Goal: Information Seeking & Learning: Learn about a topic

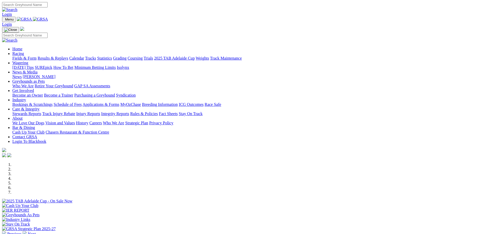
scroll to position [103, 0]
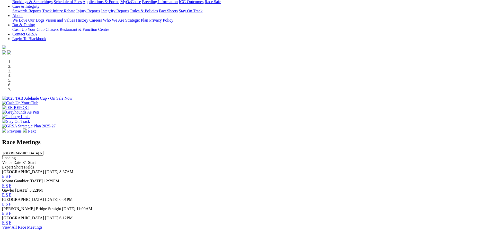
drag, startPoint x: 0, startPoint y: 0, endPoint x: 313, endPoint y: 170, distance: 356.1
click at [11, 193] on link "F" at bounding box center [10, 195] width 2 height 4
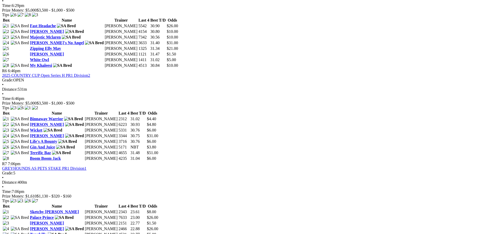
scroll to position [643, 0]
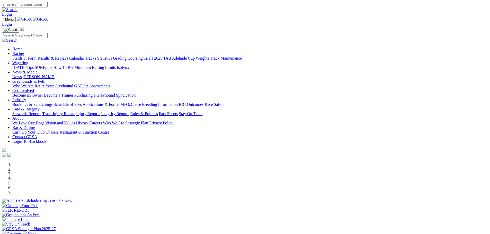
scroll to position [103, 0]
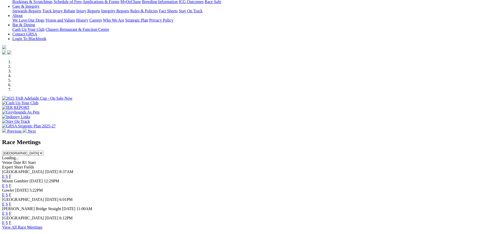
click at [11, 202] on link "F" at bounding box center [10, 204] width 2 height 4
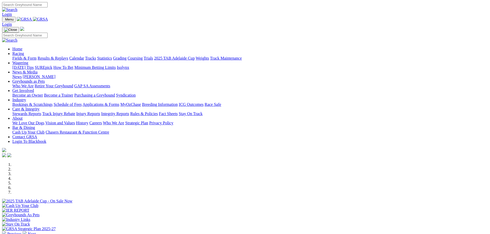
scroll to position [180, 0]
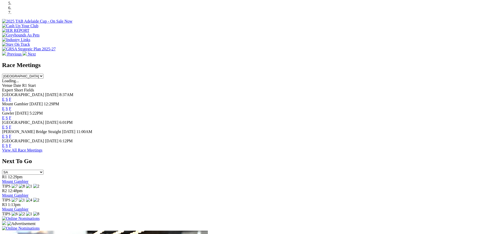
click at [11, 134] on link "F" at bounding box center [10, 136] width 2 height 4
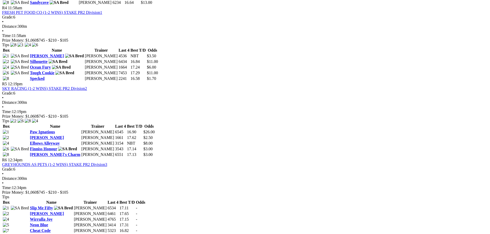
scroll to position [489, 0]
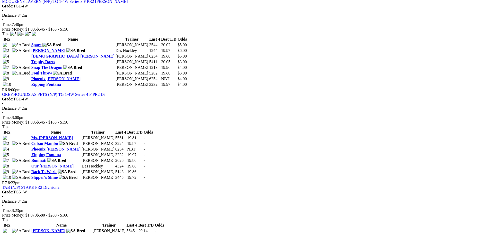
scroll to position [643, 0]
